Goal: Task Accomplishment & Management: Manage account settings

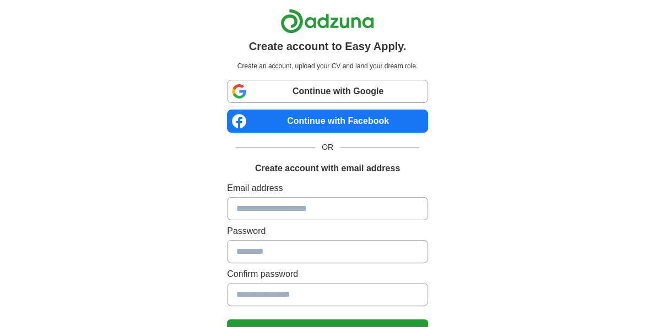
click at [308, 92] on link "Continue with Google" at bounding box center [327, 91] width 201 height 23
click at [325, 91] on link "Continue with Google" at bounding box center [327, 91] width 201 height 23
